Goal: Task Accomplishment & Management: Complete application form

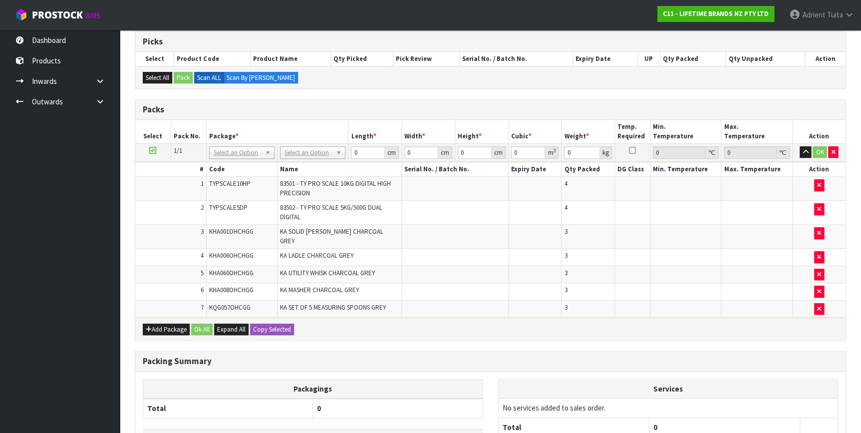
scroll to position [246, 0]
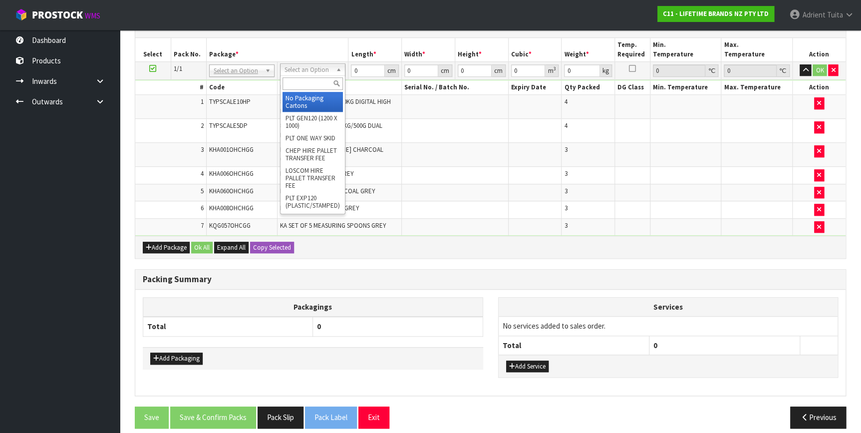
click at [312, 85] on input "text" at bounding box center [312, 83] width 60 height 12
type input "ctn7"
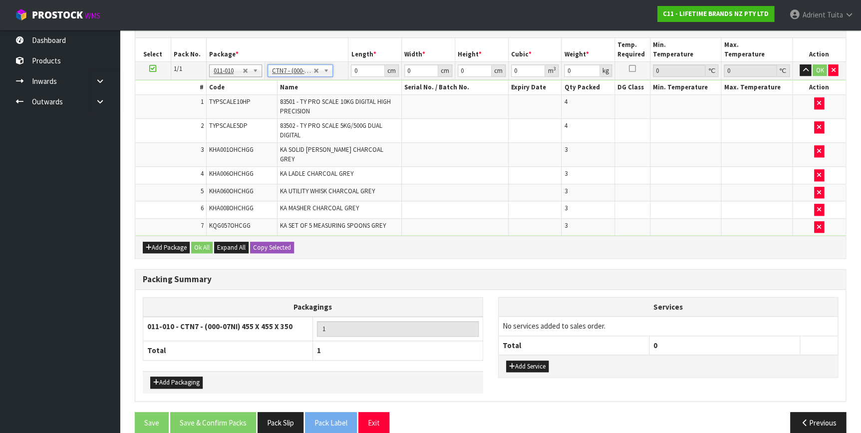
type input "45.5"
type input "35"
type input "0.072459"
type input "9.44"
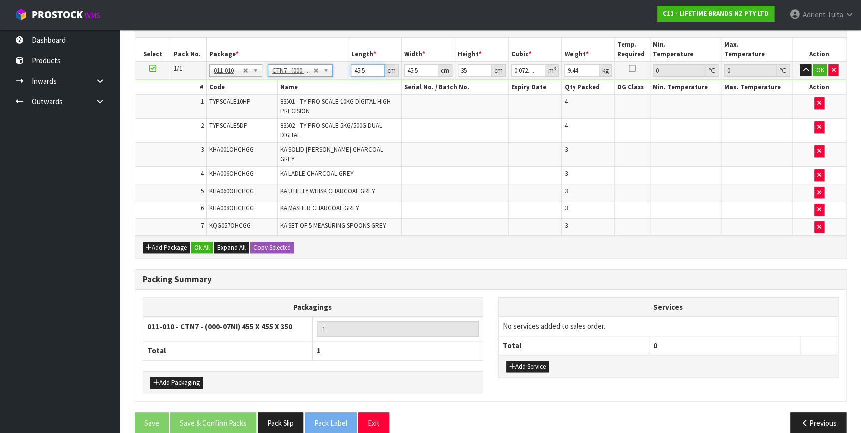
click at [357, 68] on input "45.5" at bounding box center [368, 70] width 34 height 12
click at [353, 40] on th "Length *" at bounding box center [374, 49] width 53 height 23
click at [360, 67] on input "45.5" at bounding box center [368, 70] width 34 height 12
type input "4"
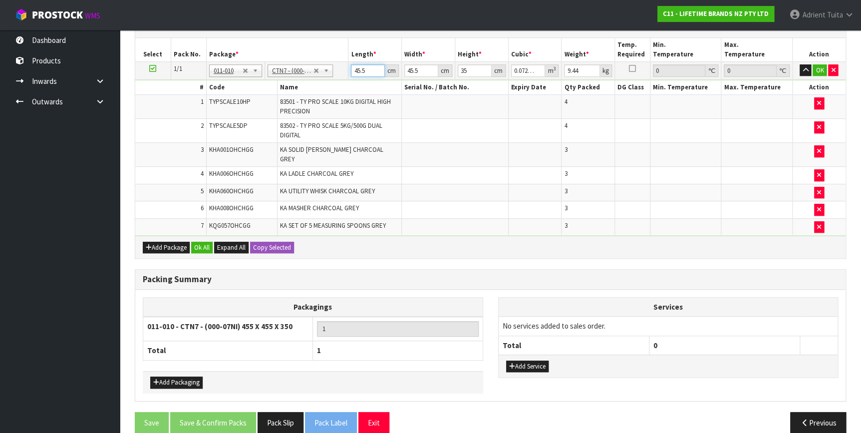
type input "0.00637"
type input "47"
type input "0.074847"
type input "47"
type input "4"
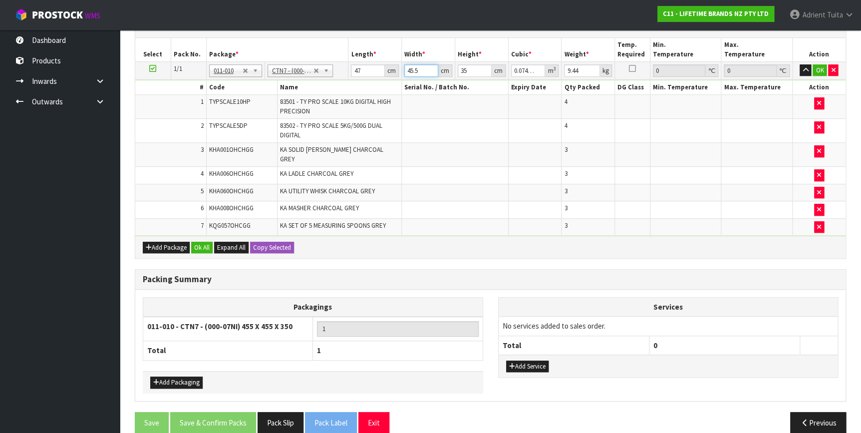
type input "0.00658"
type input "47"
type input "0.077315"
type input "47"
type input "3"
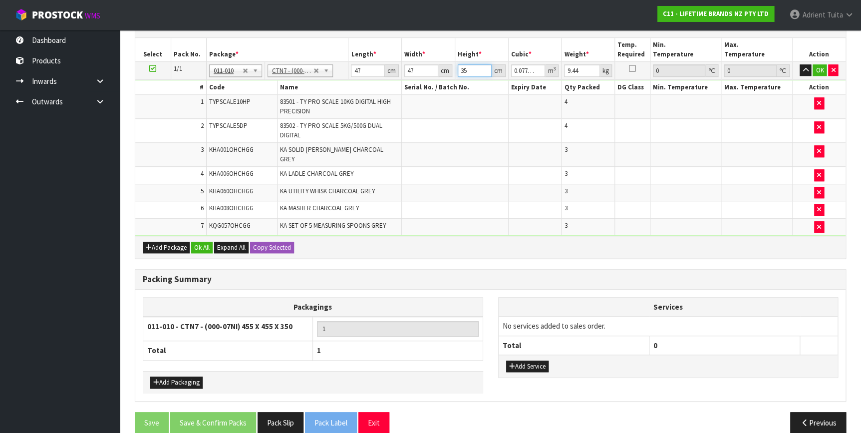
type input "0.006627"
type input "37"
type input "0.081733"
type input "37"
type input "11"
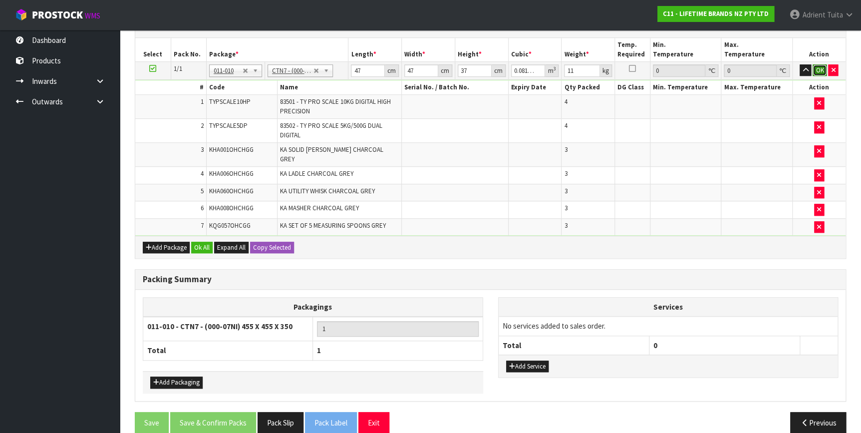
click at [816, 71] on button "OK" at bounding box center [819, 70] width 14 height 12
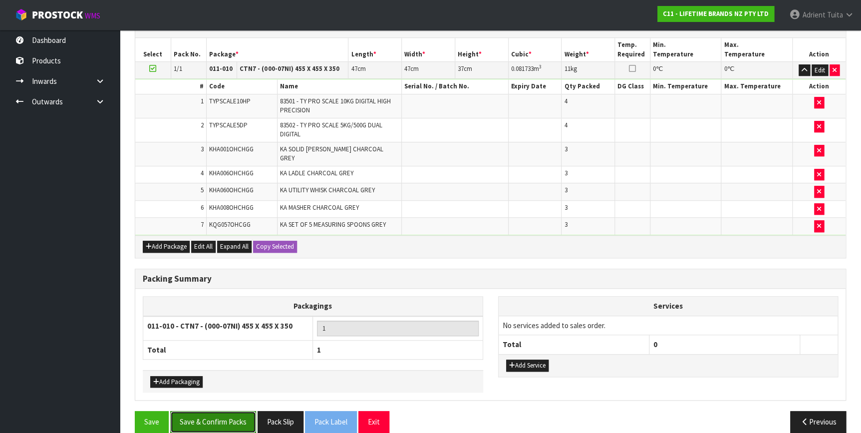
click at [221, 414] on button "Save & Confirm Packs" at bounding box center [213, 421] width 86 height 21
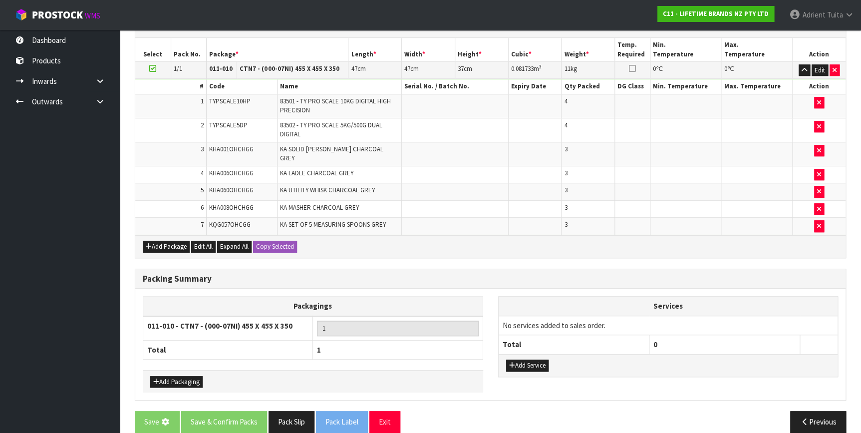
scroll to position [0, 0]
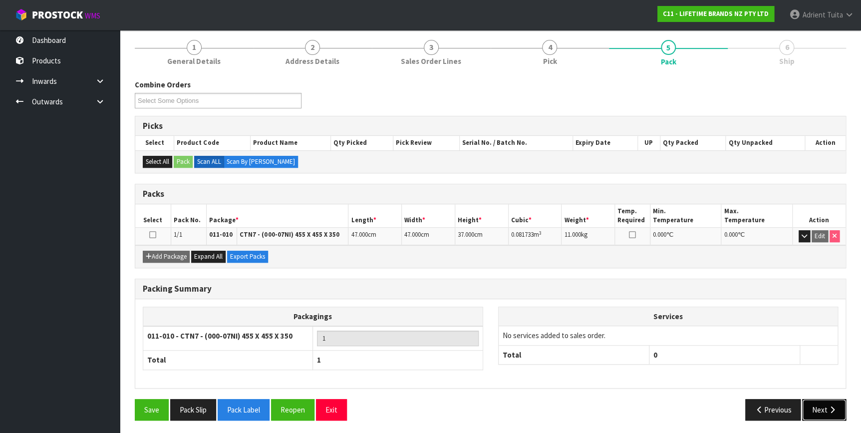
click at [830, 411] on button "Next" at bounding box center [824, 409] width 44 height 21
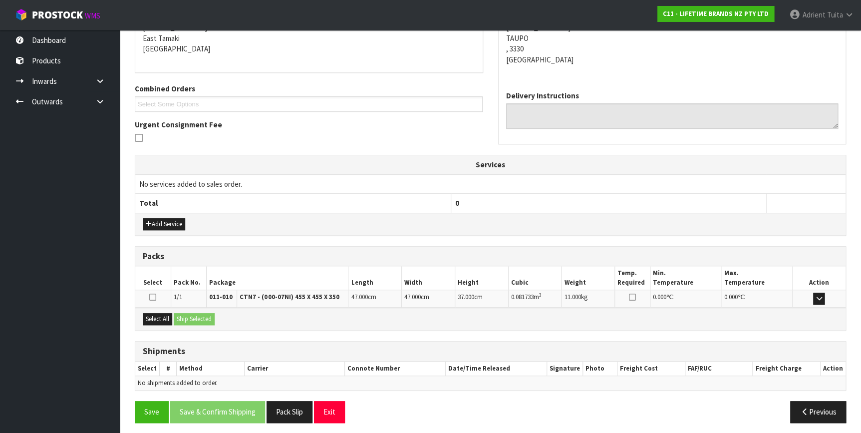
scroll to position [215, 0]
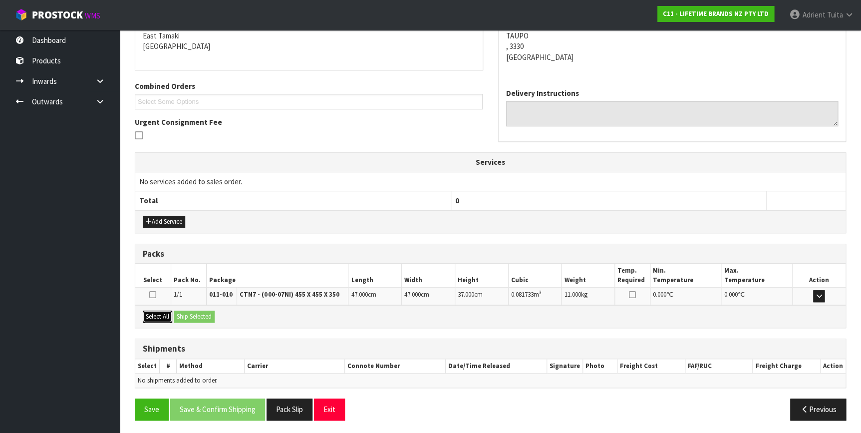
drag, startPoint x: 173, startPoint y: 314, endPoint x: 167, endPoint y: 320, distance: 8.1
click at [172, 315] on button "Select All" at bounding box center [157, 316] width 29 height 12
click at [167, 320] on div "Select All Ship Selected" at bounding box center [490, 316] width 710 height 22
click at [191, 312] on button "Ship Selected" at bounding box center [194, 316] width 41 height 12
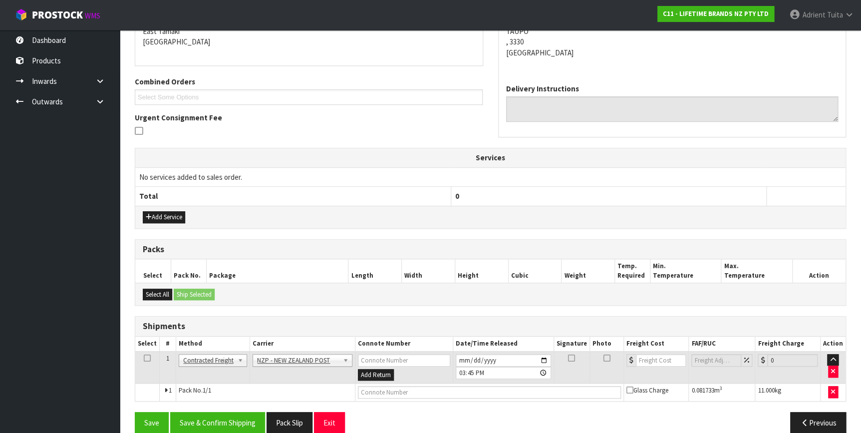
scroll to position [232, 0]
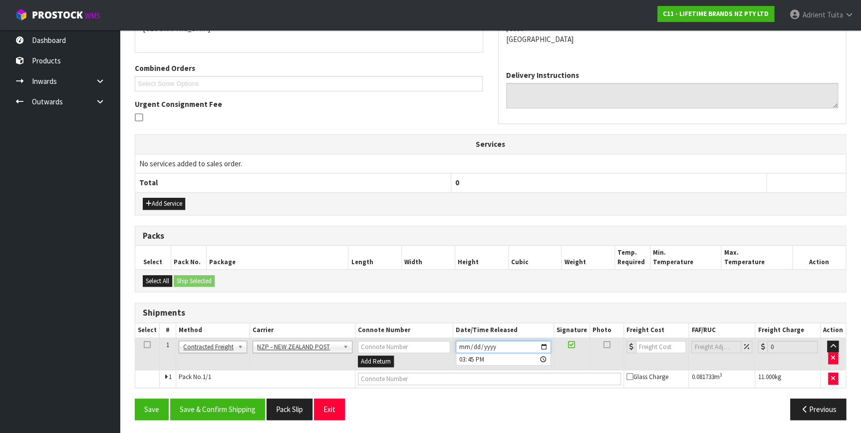
click at [546, 345] on input "[DATE]" at bounding box center [502, 346] width 95 height 12
type input "[DATE]"
click at [232, 409] on button "Save & Confirm Shipping" at bounding box center [217, 408] width 95 height 21
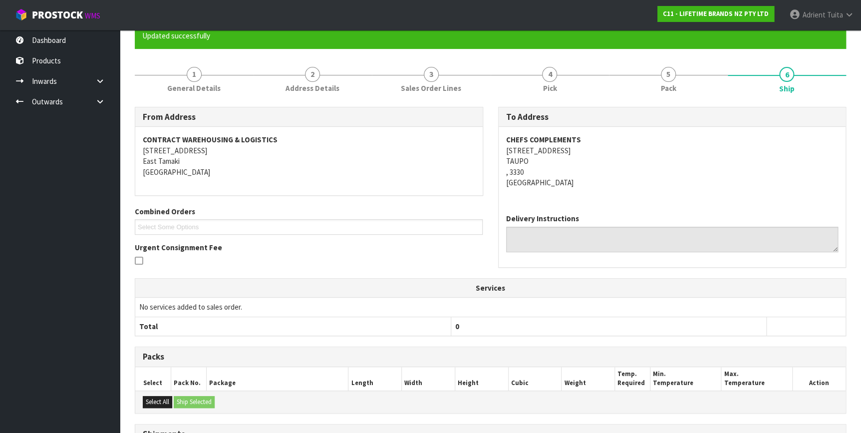
scroll to position [219, 0]
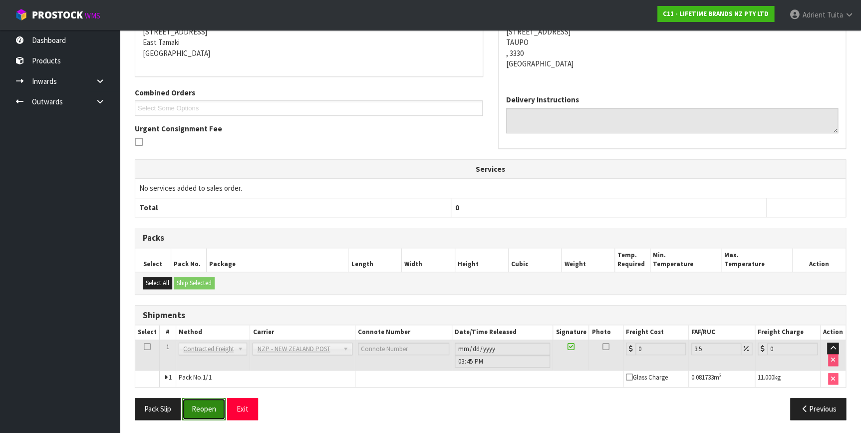
click at [204, 400] on button "Reopen" at bounding box center [203, 408] width 43 height 21
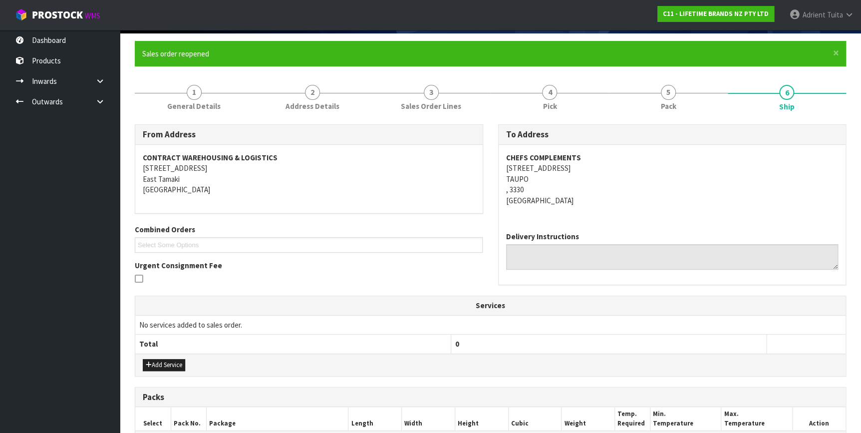
scroll to position [241, 0]
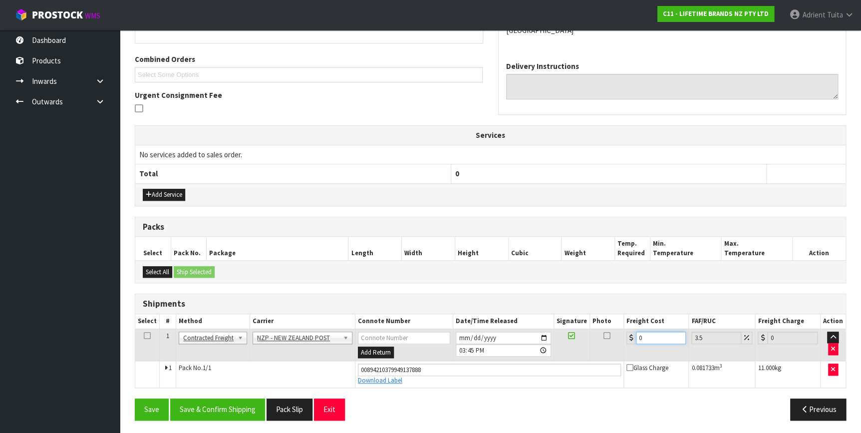
click at [646, 334] on input "0" at bounding box center [661, 337] width 50 height 12
type input "1"
type input "1.03"
type input "14"
type input "14.49"
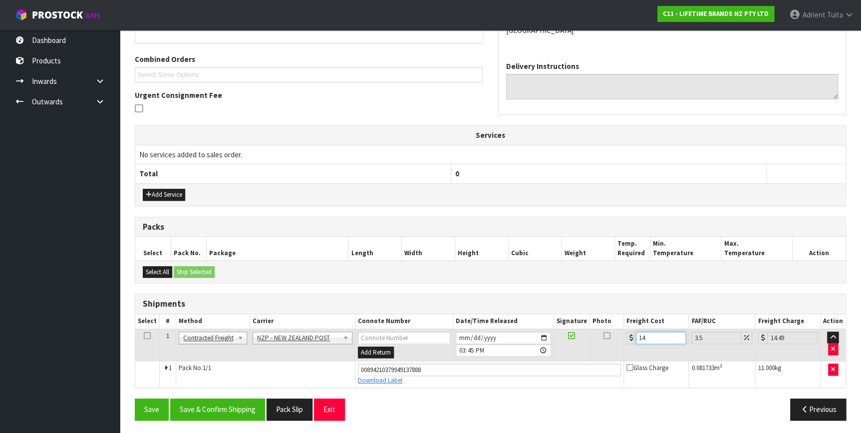
type input "14.1"
type input "14.59"
type input "14.14"
type input "14.63"
type input "14.14"
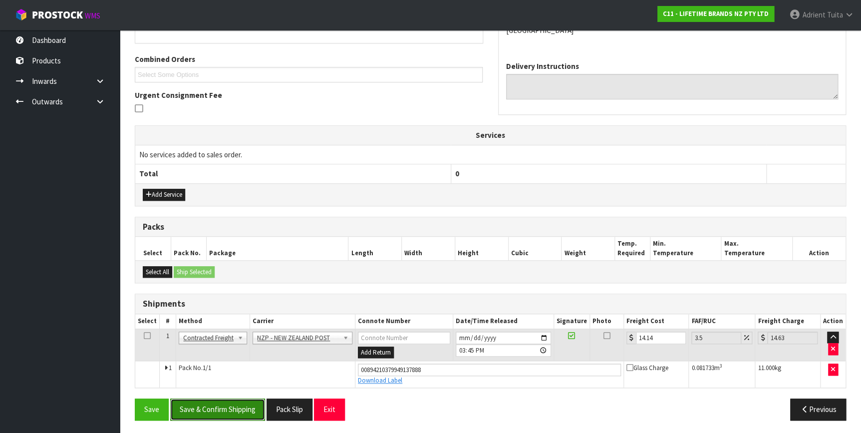
click at [238, 399] on button "Save & Confirm Shipping" at bounding box center [217, 408] width 95 height 21
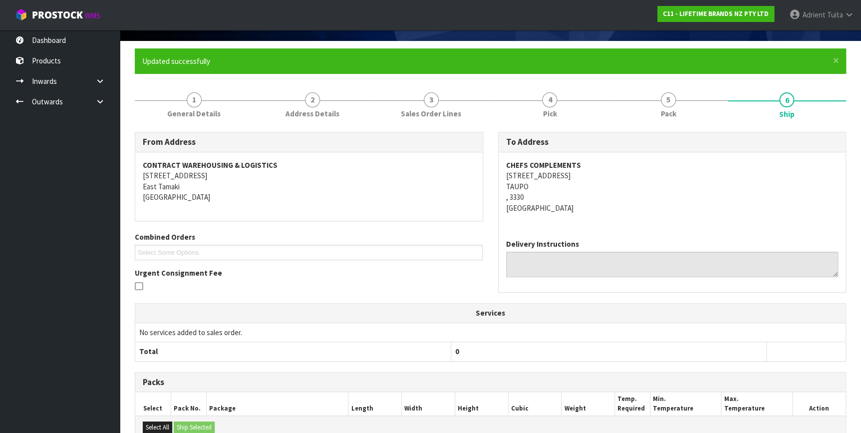
scroll to position [215, 0]
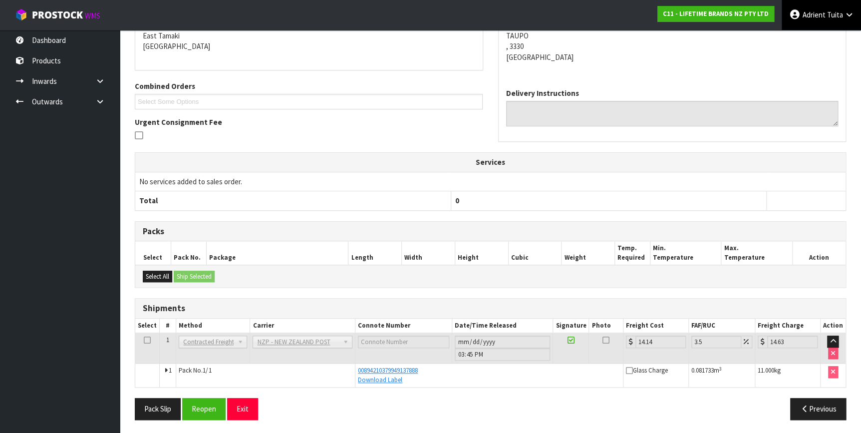
click at [810, 14] on span "Adrient" at bounding box center [813, 14] width 23 height 9
click at [809, 37] on link "Logout" at bounding box center [820, 39] width 79 height 13
